Goal: Task Accomplishment & Management: Use online tool/utility

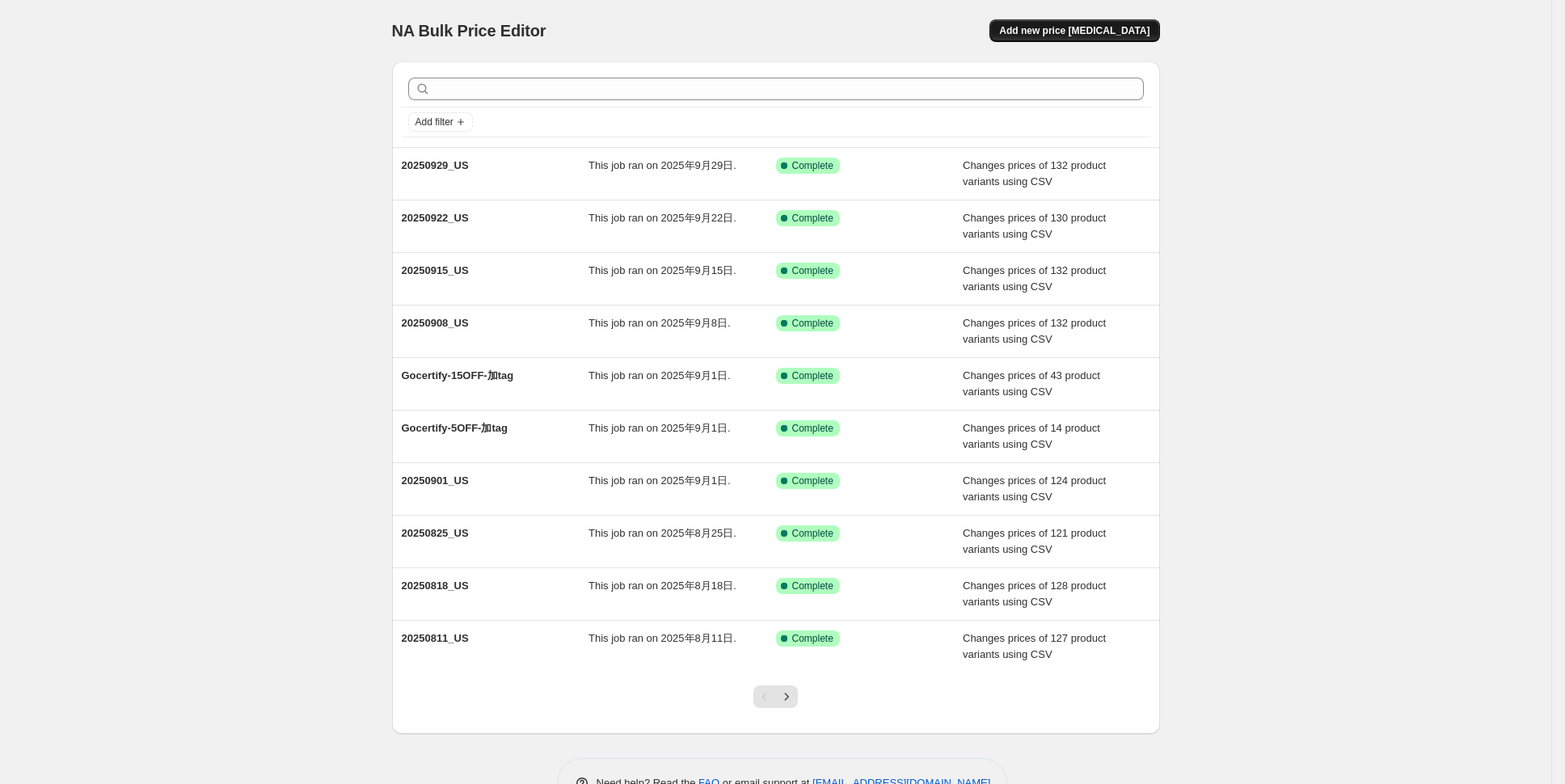
click at [1102, 27] on span "Add new price [MEDICAL_DATA]" at bounding box center [1074, 31] width 150 height 13
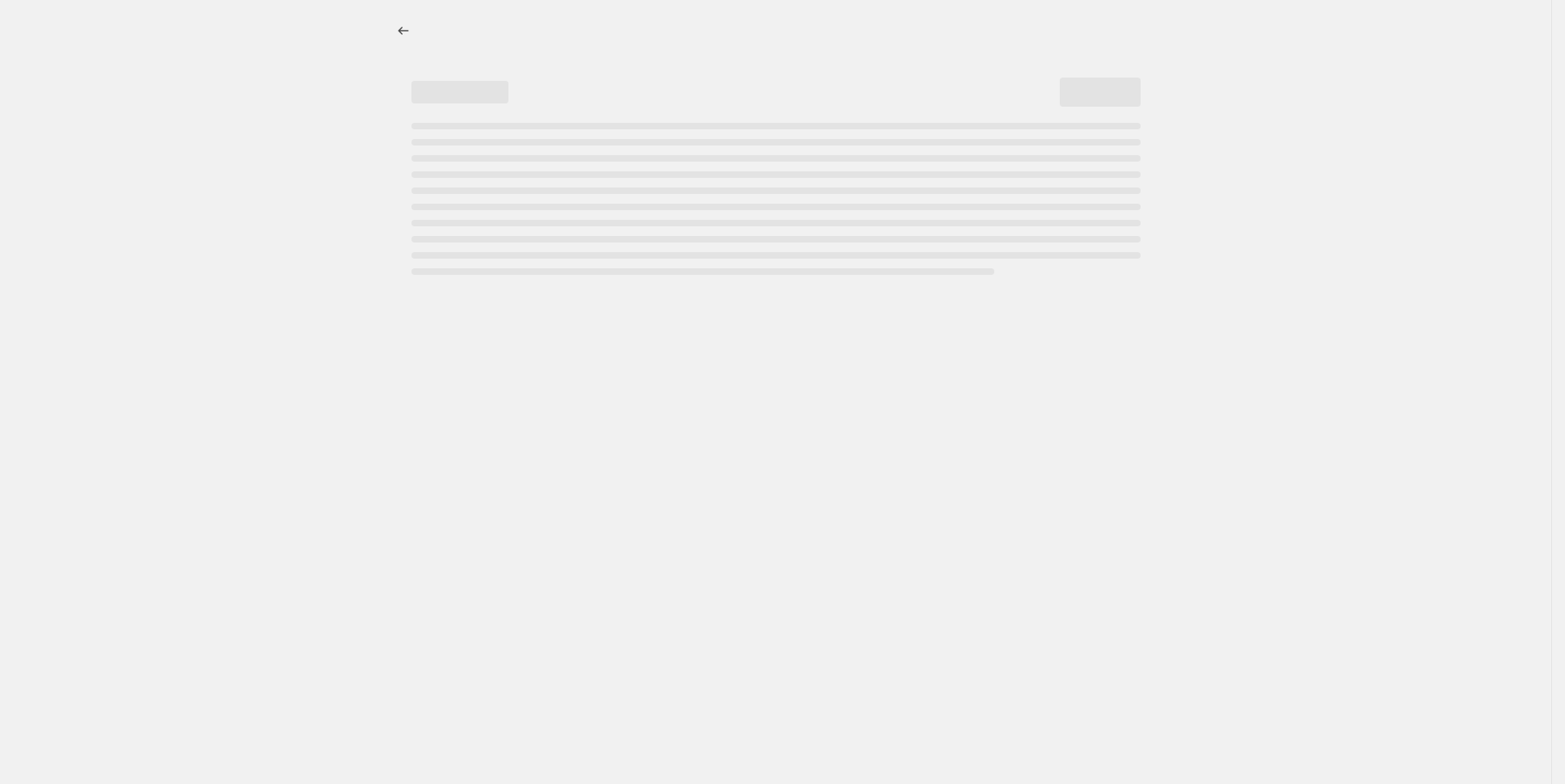
select select "percentage"
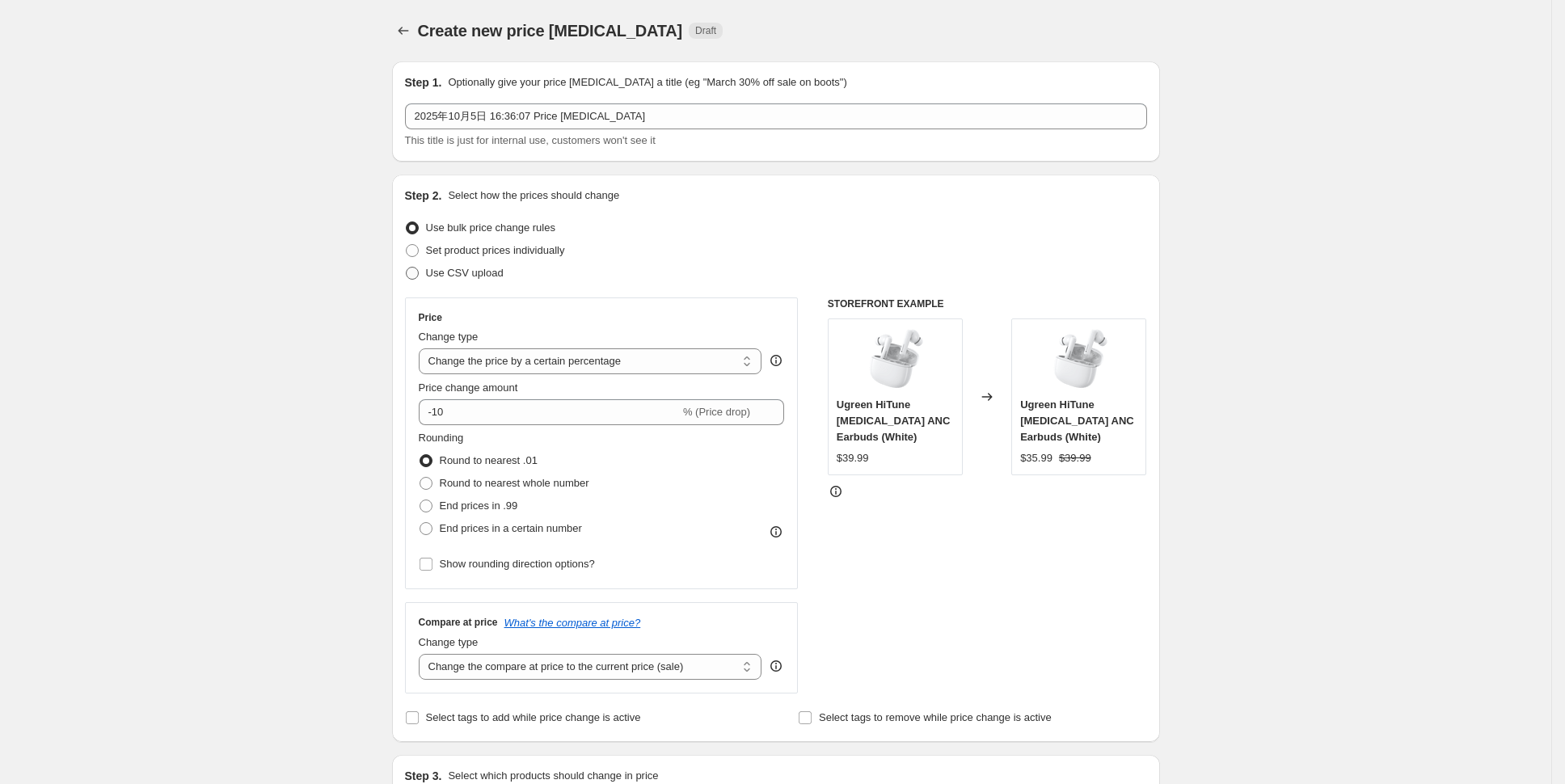
click at [483, 278] on span "Use CSV upload" at bounding box center [464, 273] width 77 height 16
click at [407, 267] on input "Use CSV upload" at bounding box center [406, 266] width 1 height 1
radio input "true"
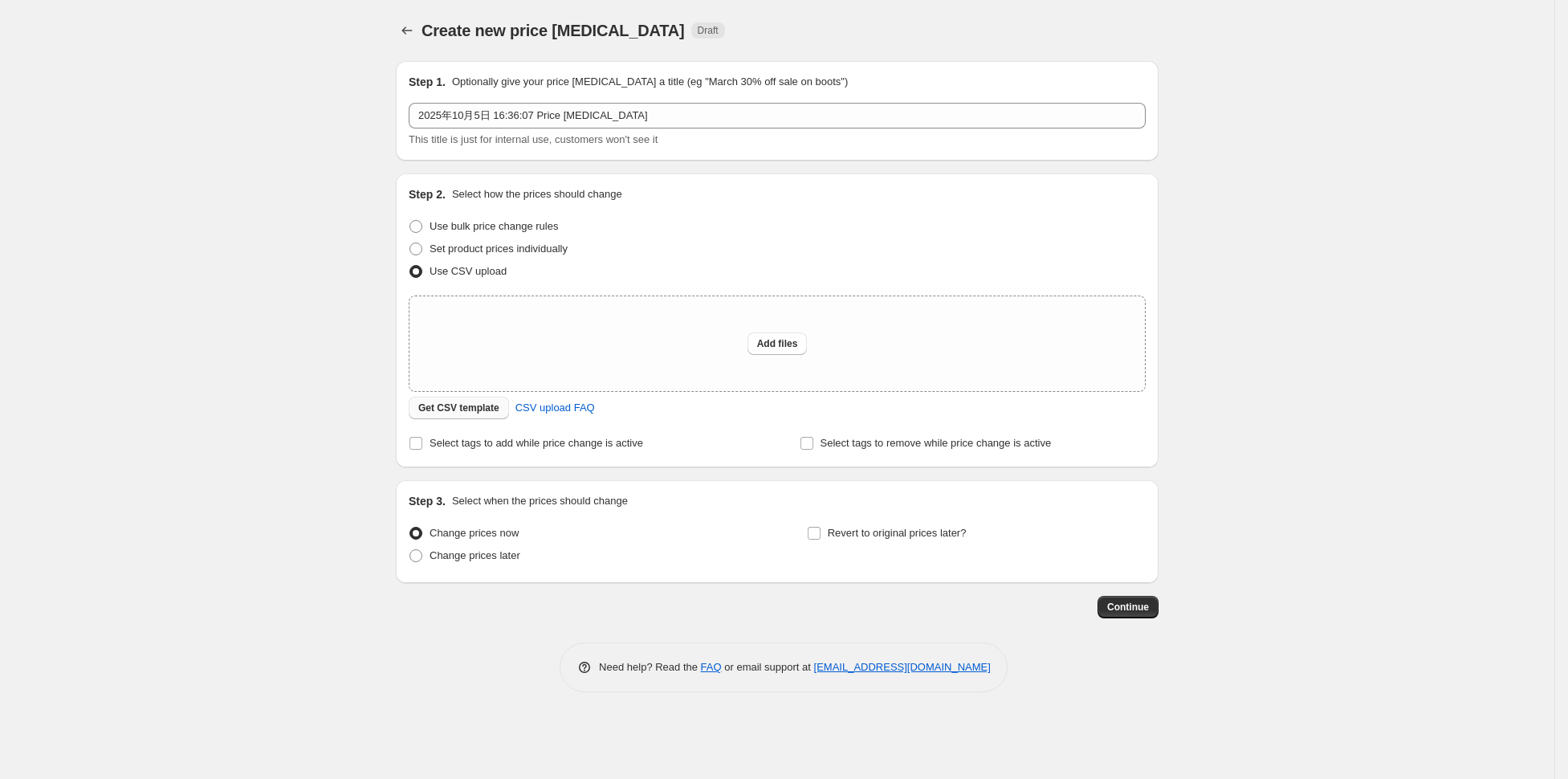
click at [466, 401] on button "Get CSV template" at bounding box center [459, 408] width 100 height 22
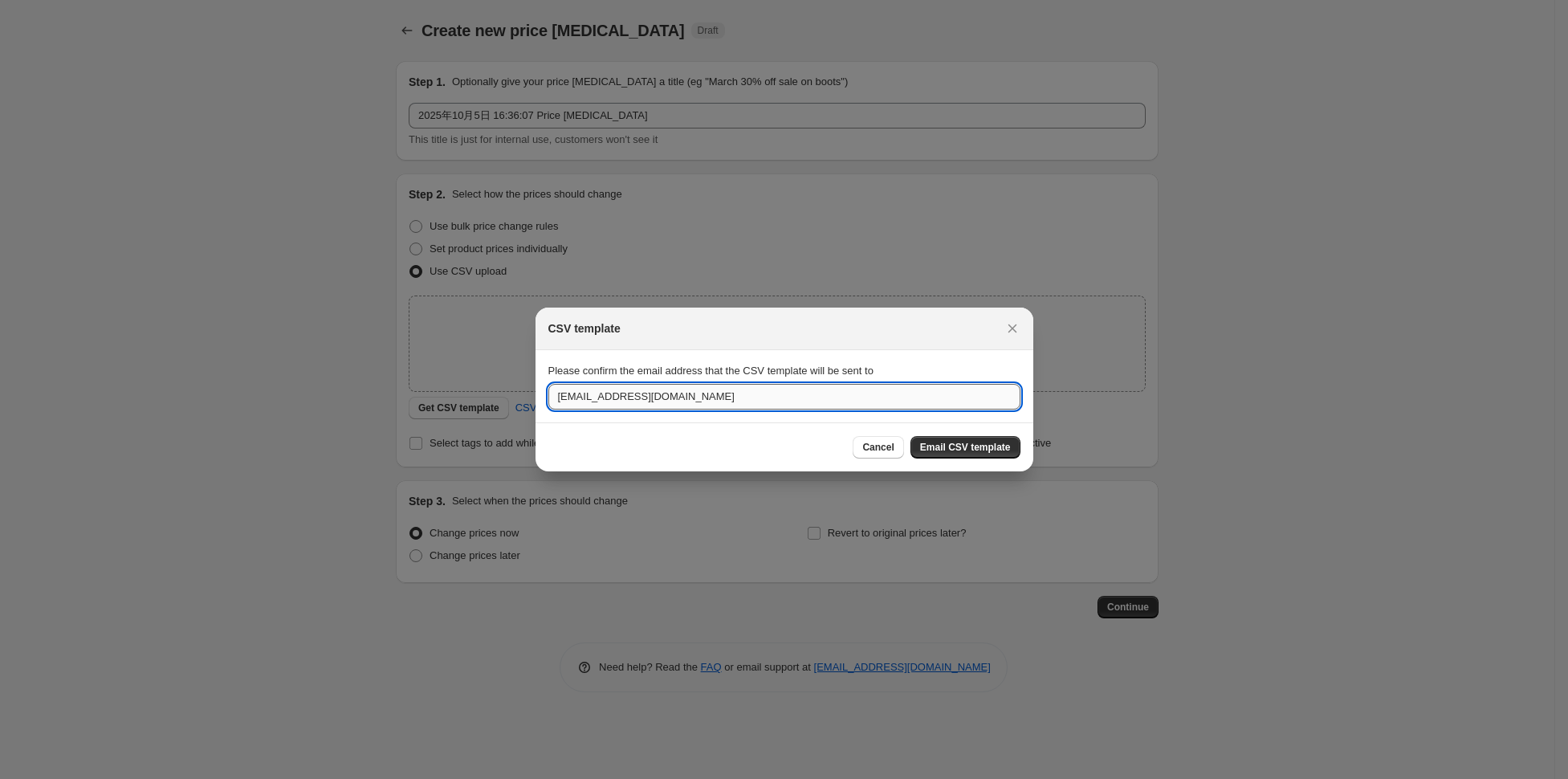
click at [626, 401] on input "[EMAIL_ADDRESS][DOMAIN_NAME]" at bounding box center [784, 397] width 472 height 26
type input "[EMAIL_ADDRESS][DOMAIN_NAME]"
click at [954, 452] on span "Email CSV template" at bounding box center [966, 447] width 91 height 13
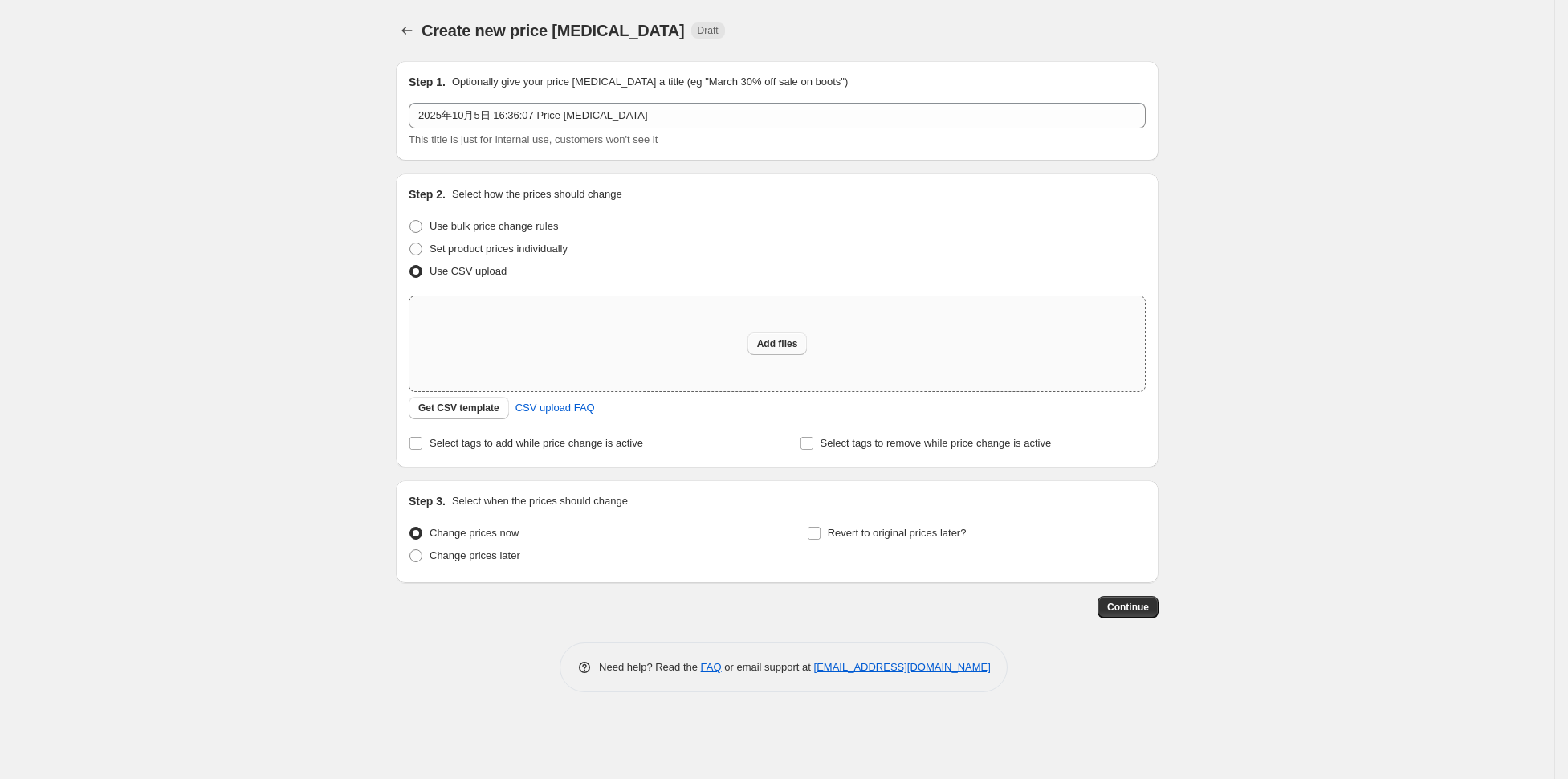
click at [787, 339] on span "Add files" at bounding box center [777, 344] width 41 height 13
type input "C:\fakepath\20251006_US.csv"
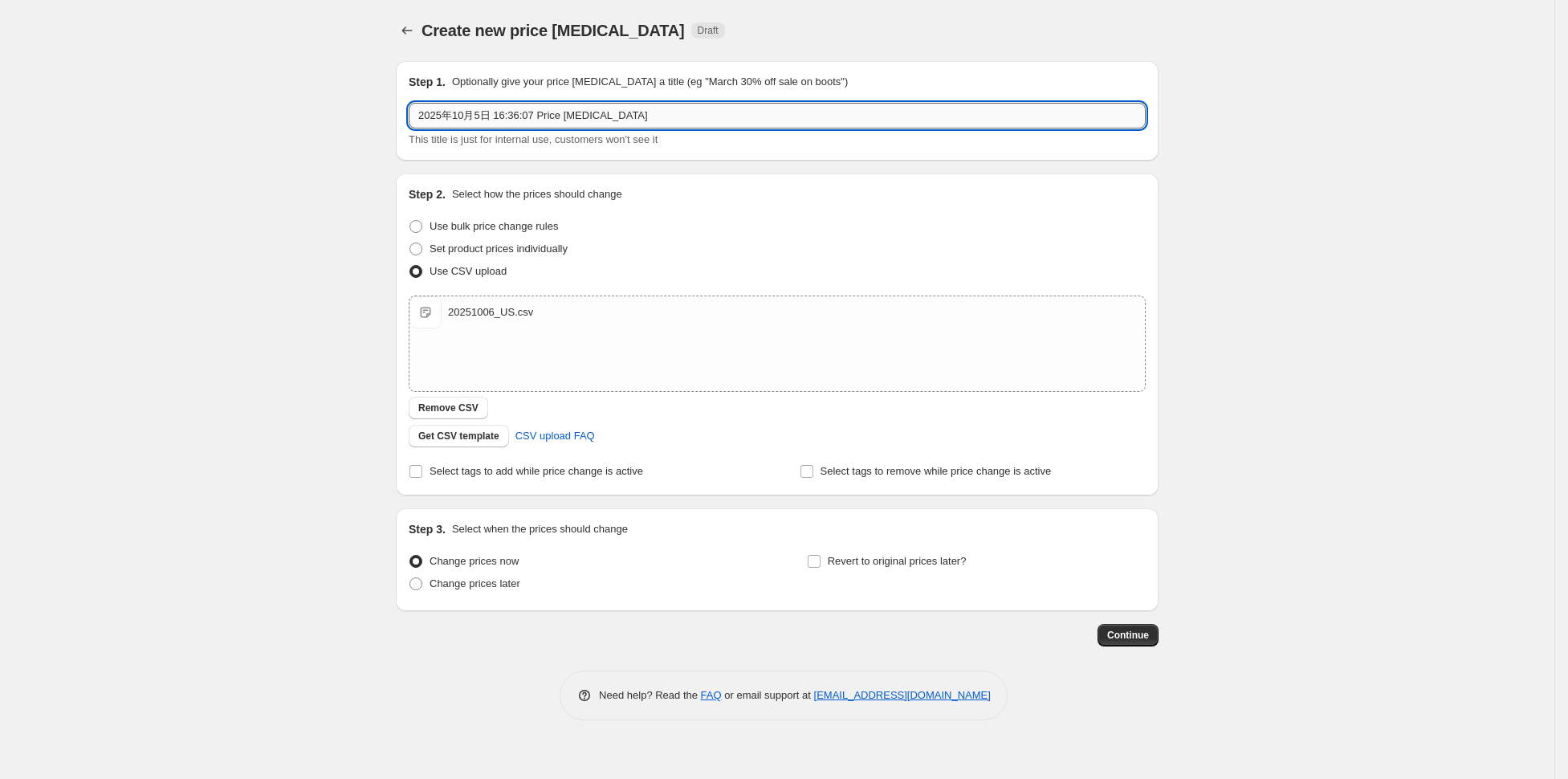
click at [674, 116] on input "2025年10月5日 16:36:07 Price [MEDICAL_DATA]" at bounding box center [777, 116] width 737 height 26
type input "\"
type input "20251006_US"
